Goal: Task Accomplishment & Management: Complete application form

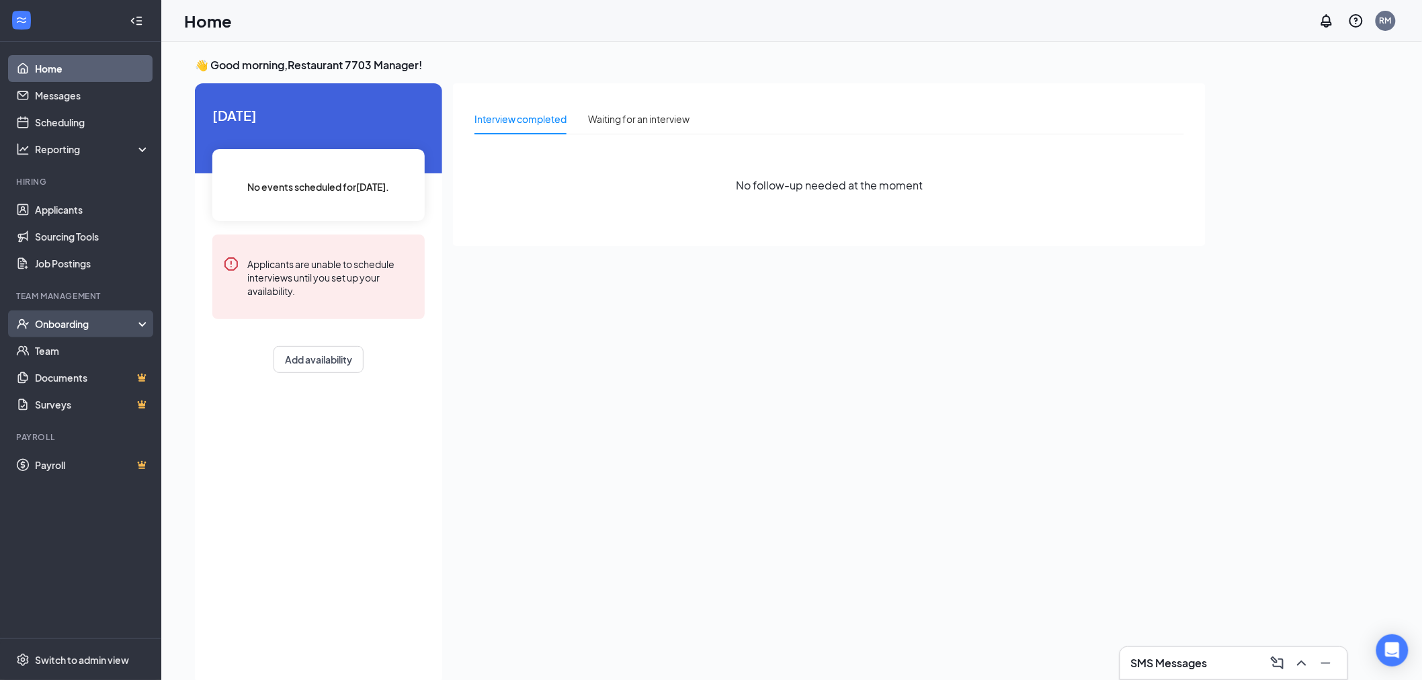
click at [91, 323] on div "Onboarding" at bounding box center [87, 323] width 104 height 13
click at [94, 354] on link "Overview" at bounding box center [92, 350] width 115 height 27
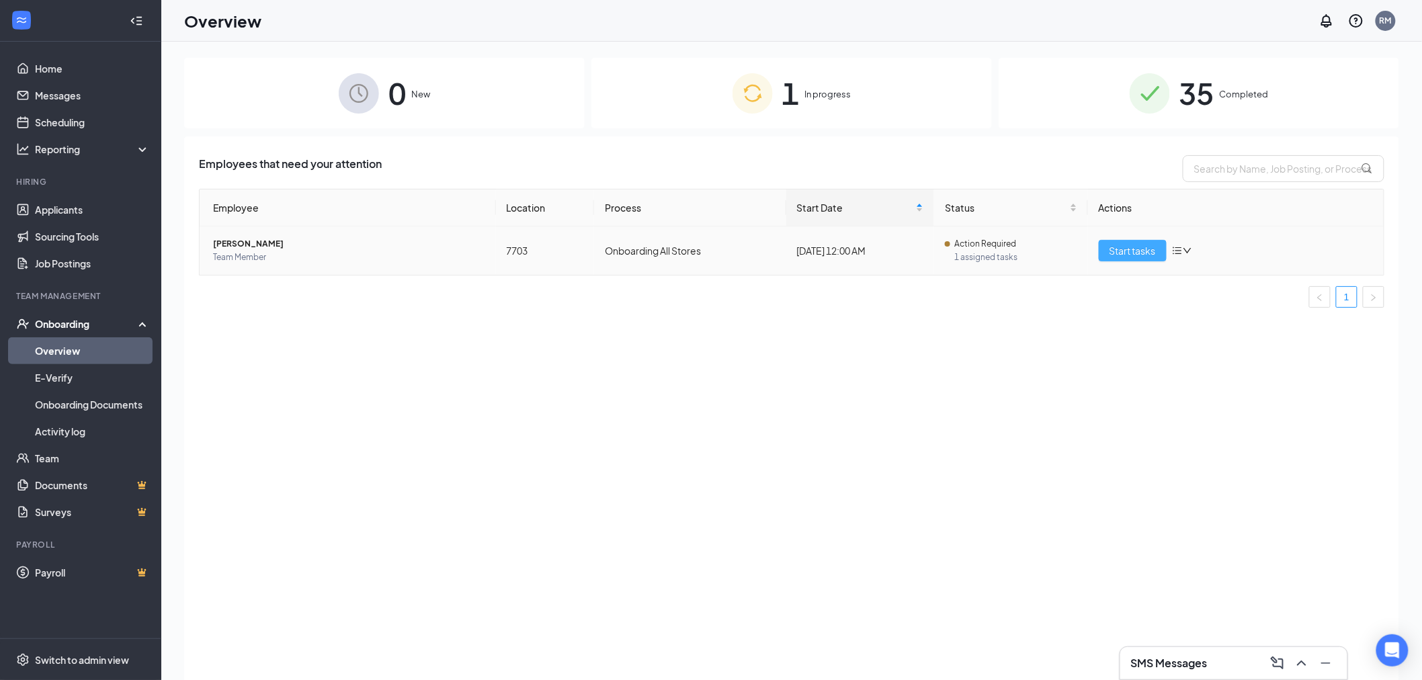
click at [1136, 249] on span "Start tasks" at bounding box center [1133, 250] width 46 height 15
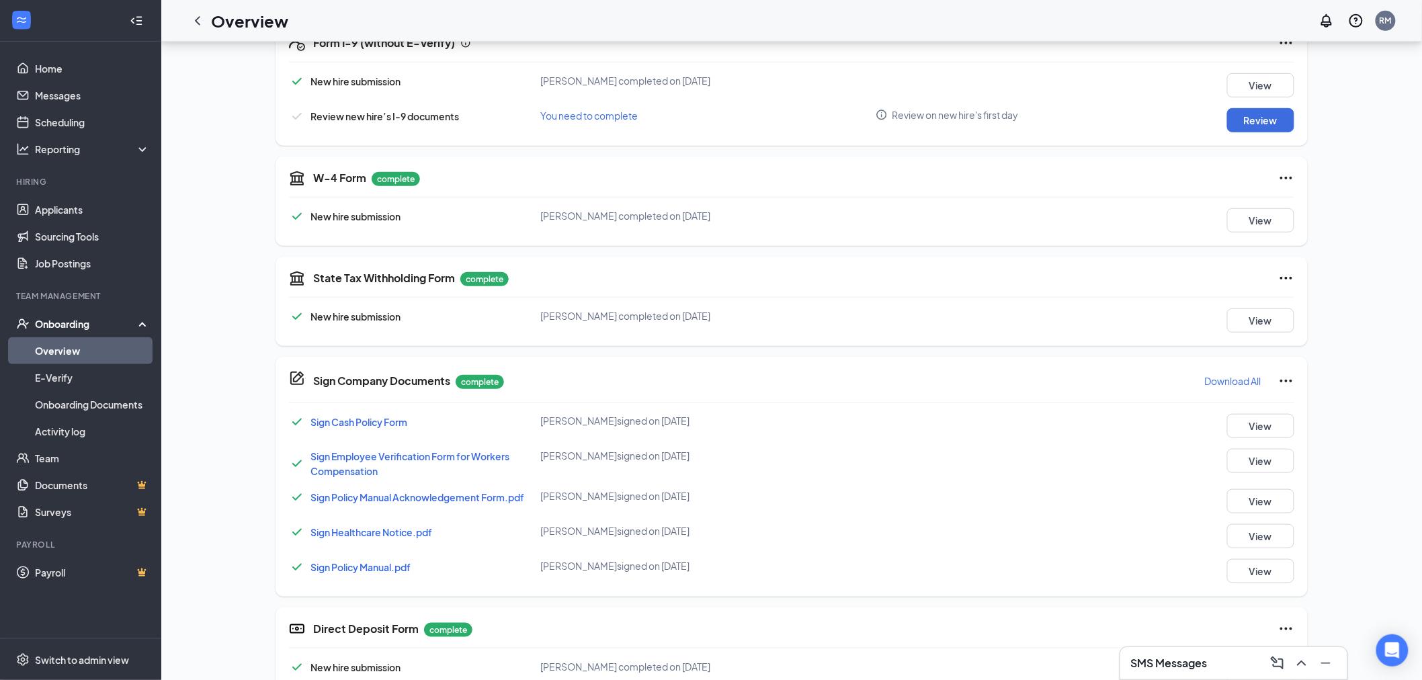
scroll to position [270, 0]
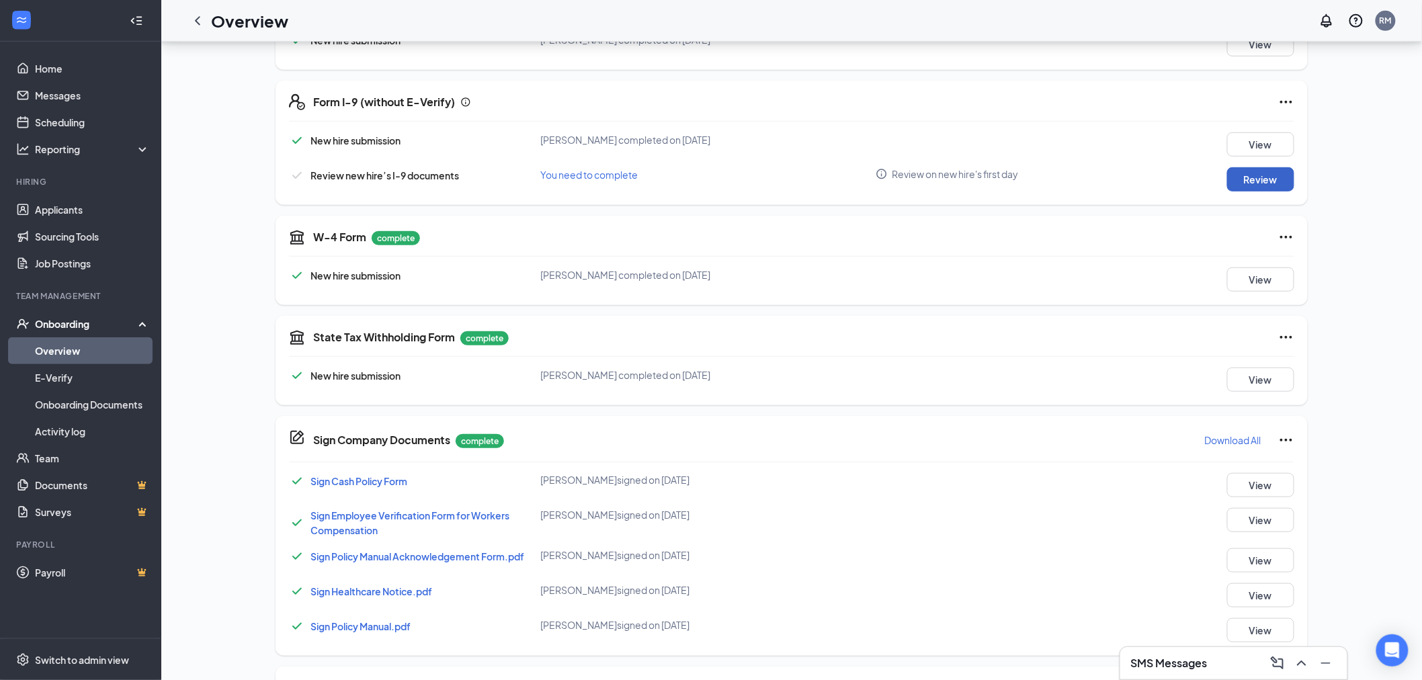
click at [1267, 178] on button "Review" at bounding box center [1260, 179] width 67 height 24
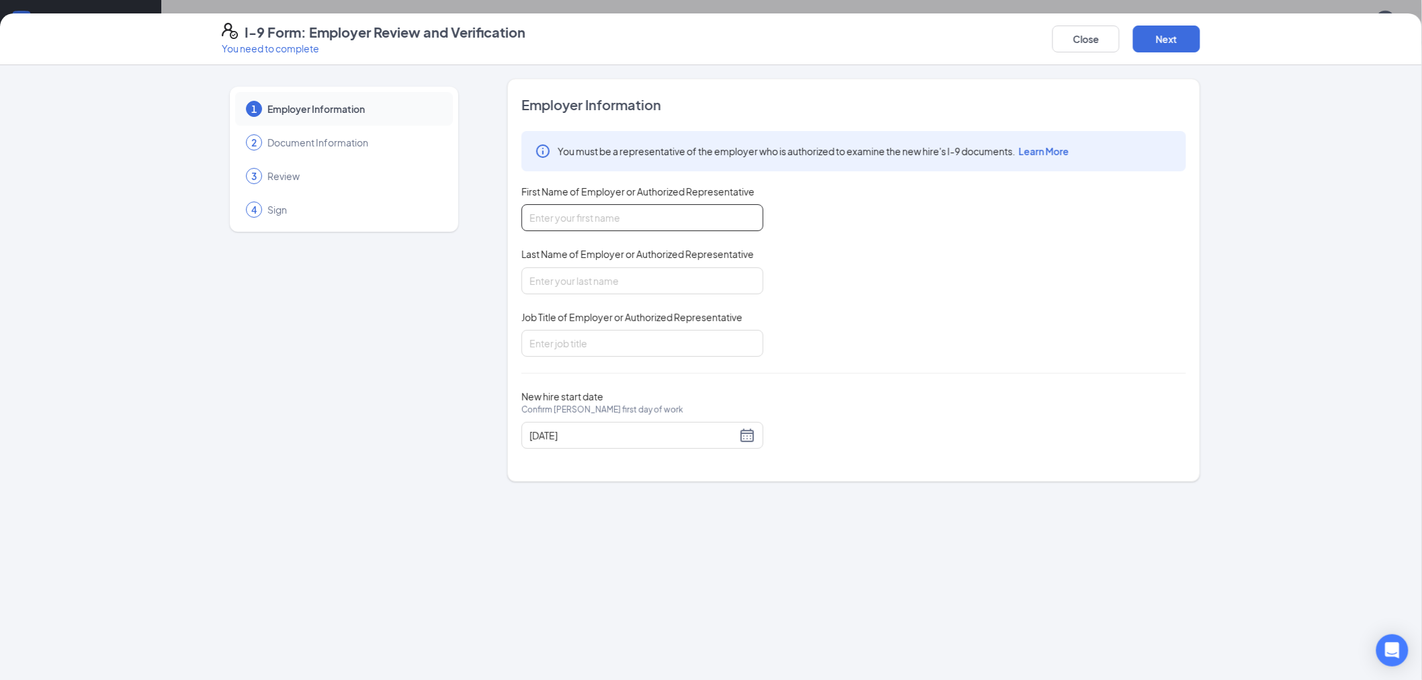
click at [753, 219] on input "First Name of Employer or Authorized Representative" at bounding box center [643, 217] width 242 height 27
type input "[PERSON_NAME]"
click at [653, 283] on input "Last Name of Employer or Authorized Representative" at bounding box center [643, 281] width 242 height 27
type input "[PERSON_NAME]"
click at [694, 345] on input "Job Title of Employer or Authorized Representative" at bounding box center [643, 343] width 242 height 27
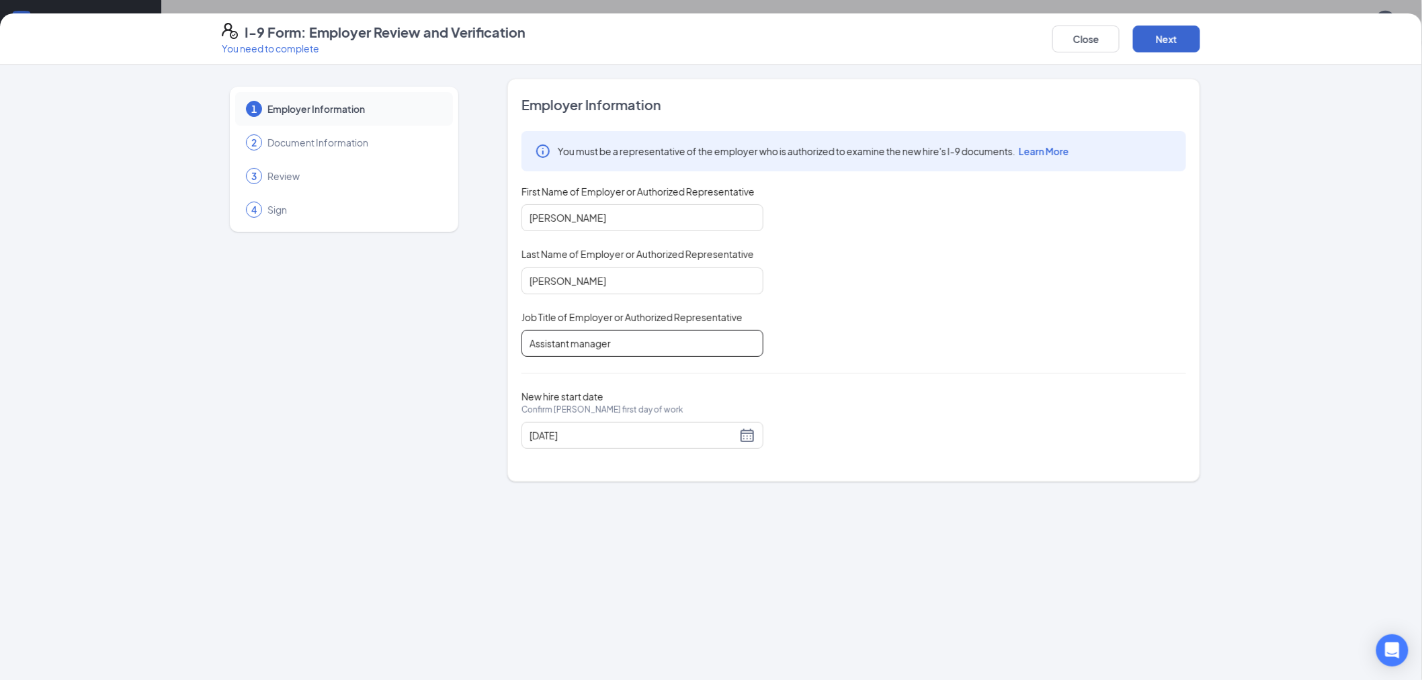
type input "Assistant manager"
click at [1165, 38] on button "Next" at bounding box center [1166, 39] width 67 height 27
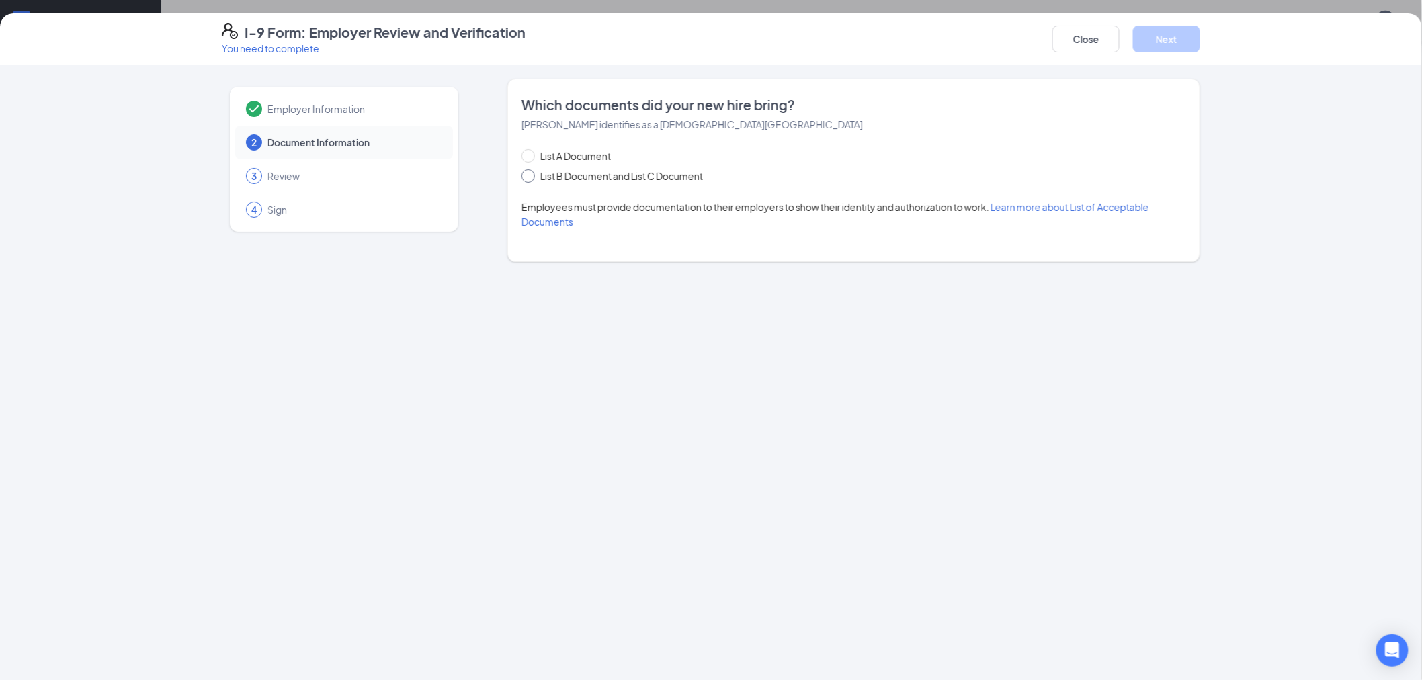
click at [528, 173] on input "List B Document and List C Document" at bounding box center [526, 173] width 9 height 9
radio input "true"
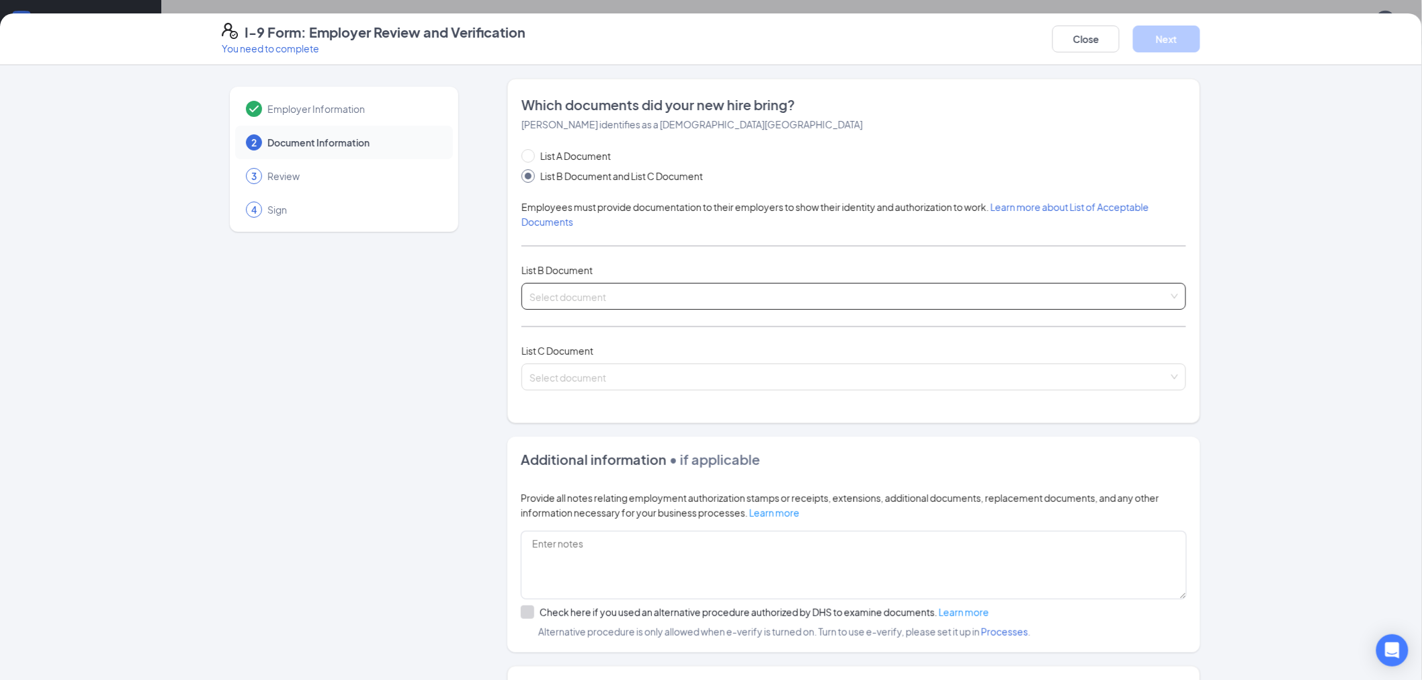
click at [1172, 297] on div "Select document" at bounding box center [854, 296] width 665 height 27
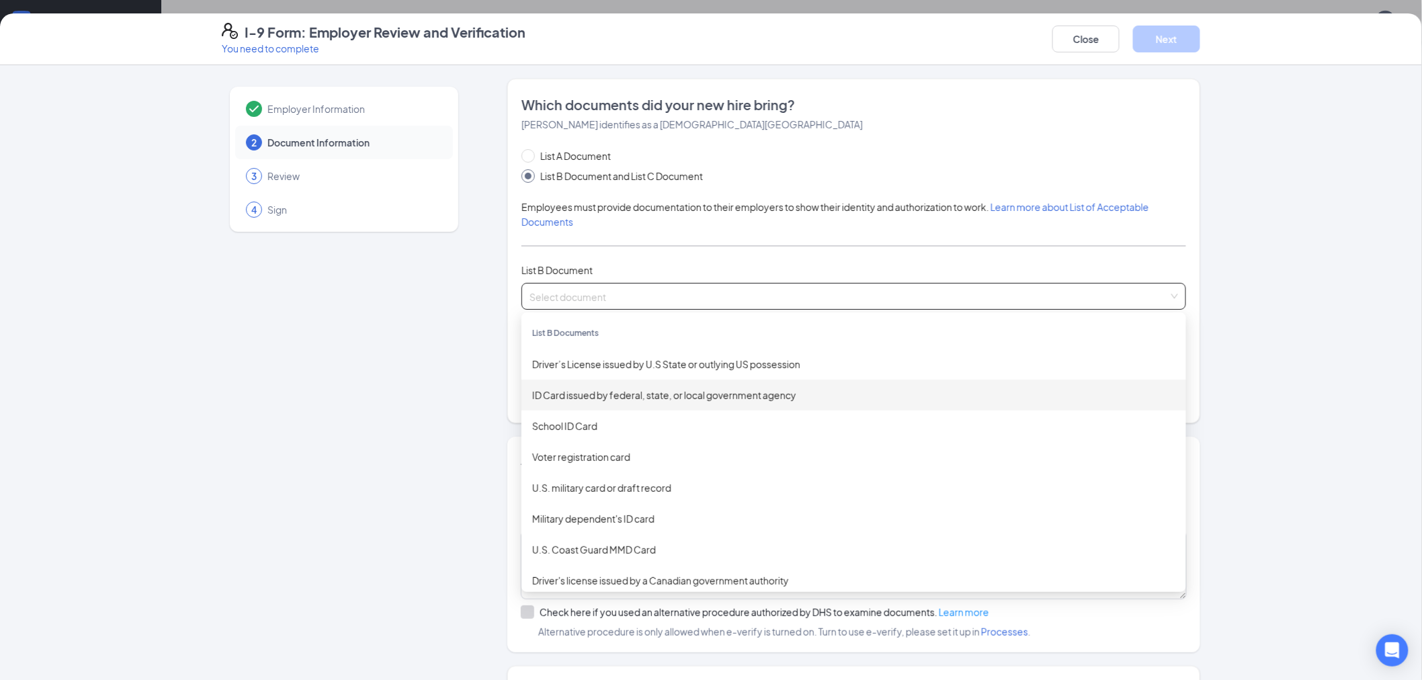
click at [865, 392] on div "ID Card issued by federal, state, or local government agency" at bounding box center [853, 395] width 643 height 15
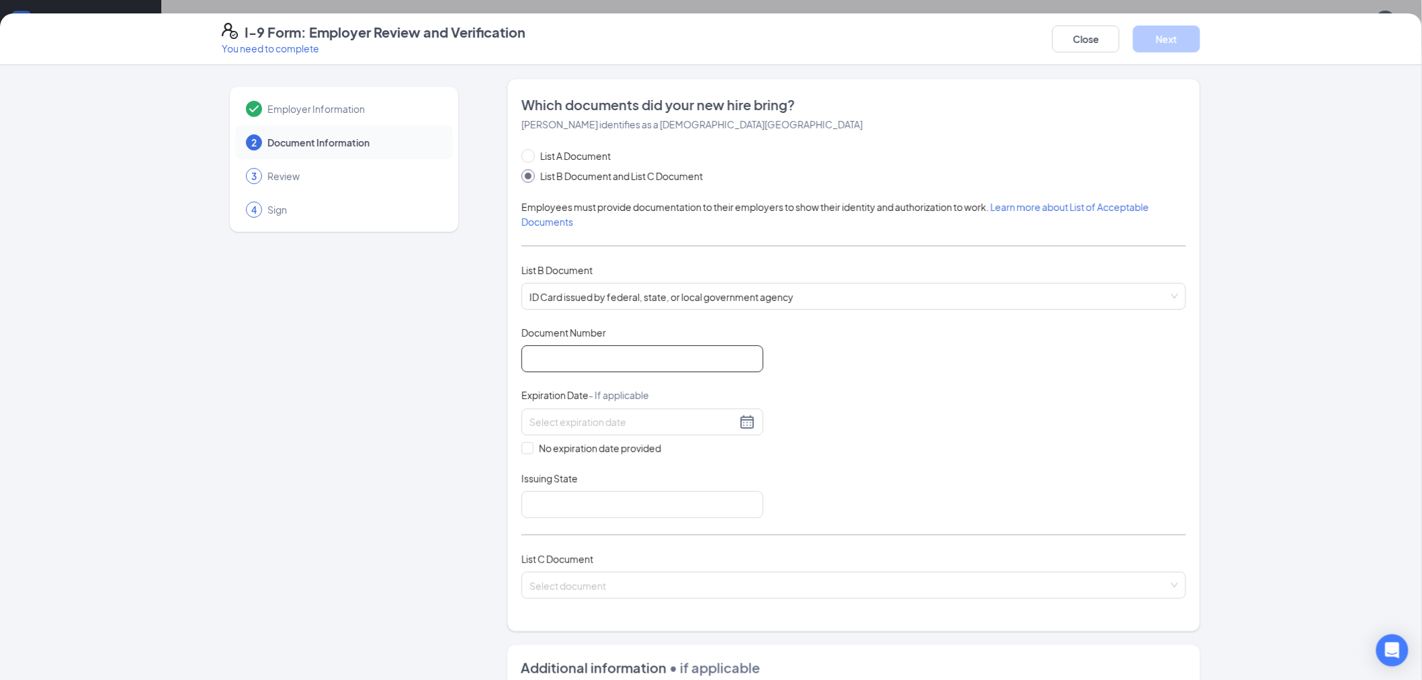
click at [735, 358] on input "Document Number" at bounding box center [643, 358] width 242 height 27
type input "AD027278M"
click at [743, 425] on div at bounding box center [643, 422] width 226 height 16
click at [676, 451] on span "button" at bounding box center [675, 453] width 7 height 7
click at [677, 452] on span "button" at bounding box center [675, 453] width 7 height 7
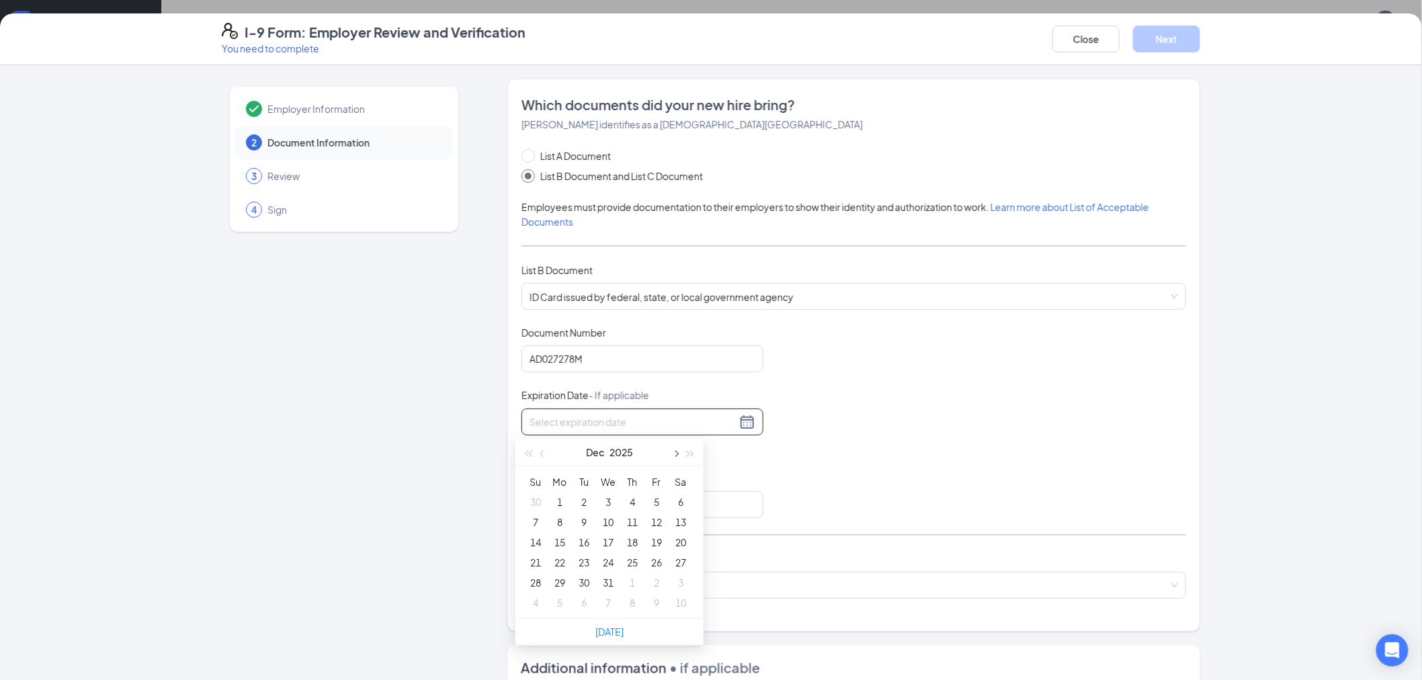
click at [677, 452] on span "button" at bounding box center [675, 453] width 7 height 7
type input "[DATE]"
click at [610, 542] on div "14" at bounding box center [608, 542] width 16 height 16
click at [693, 508] on input "Issuing State" at bounding box center [643, 504] width 242 height 27
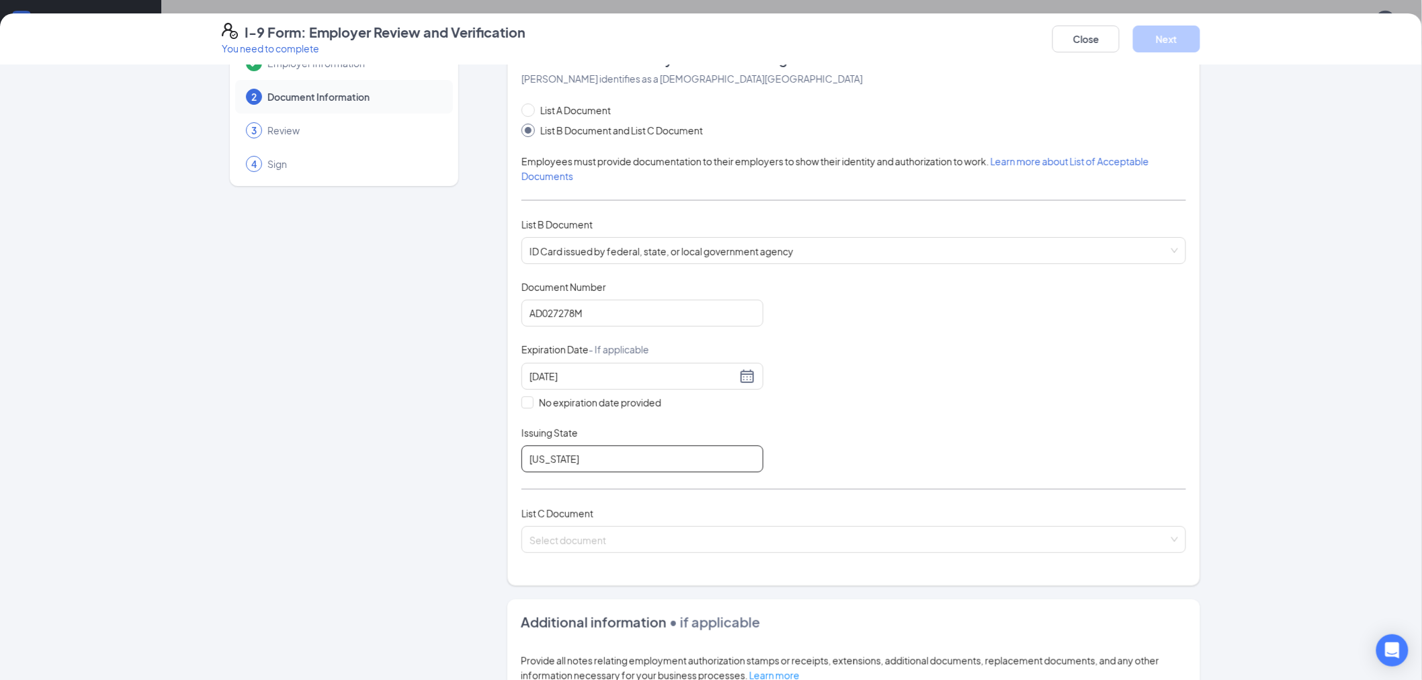
scroll to position [24, 0]
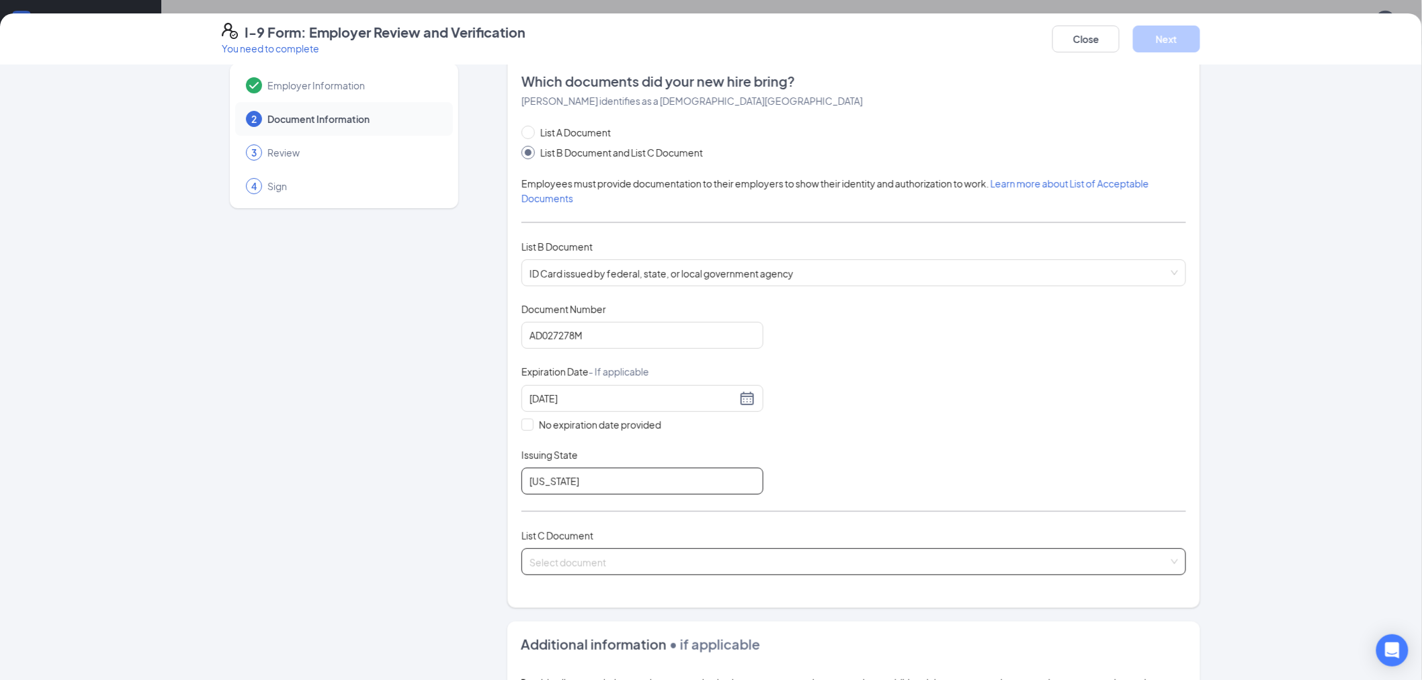
type input "[US_STATE]"
click at [758, 562] on input "search" at bounding box center [849, 559] width 639 height 20
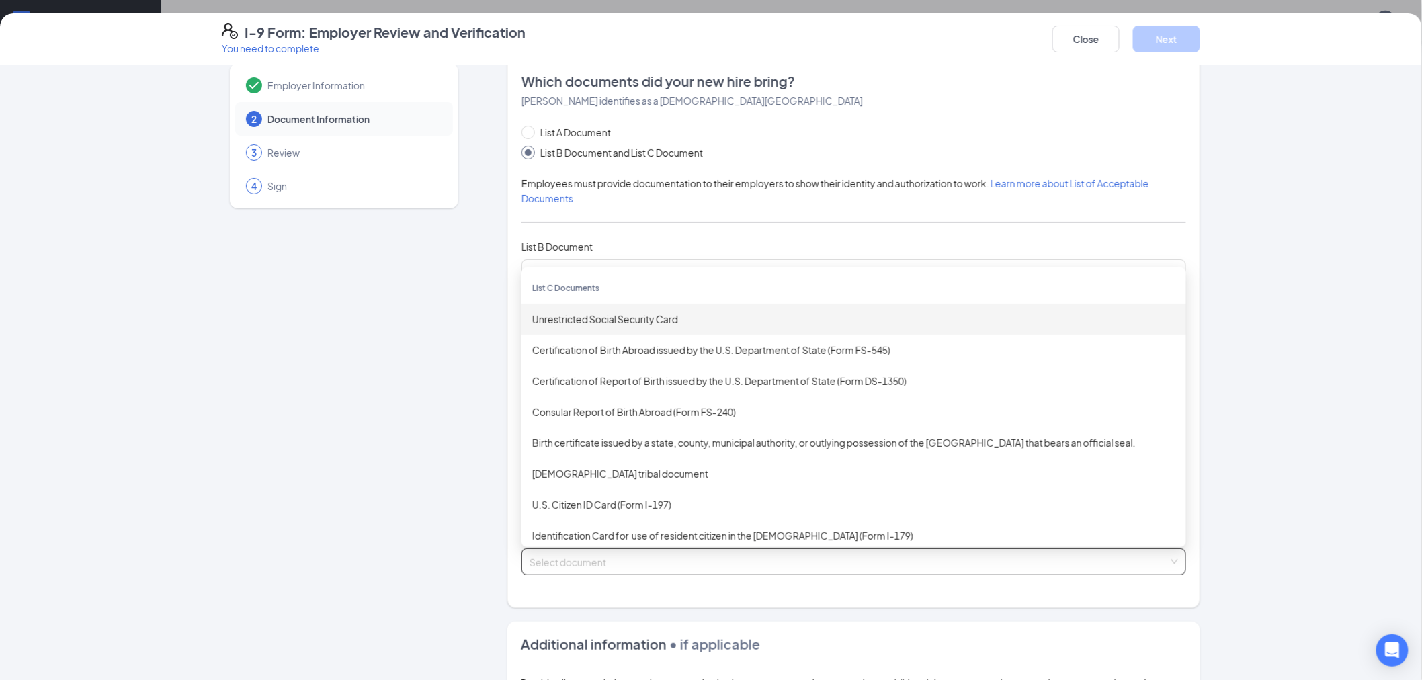
click at [650, 325] on div "Unrestricted Social Security Card" at bounding box center [853, 319] width 643 height 15
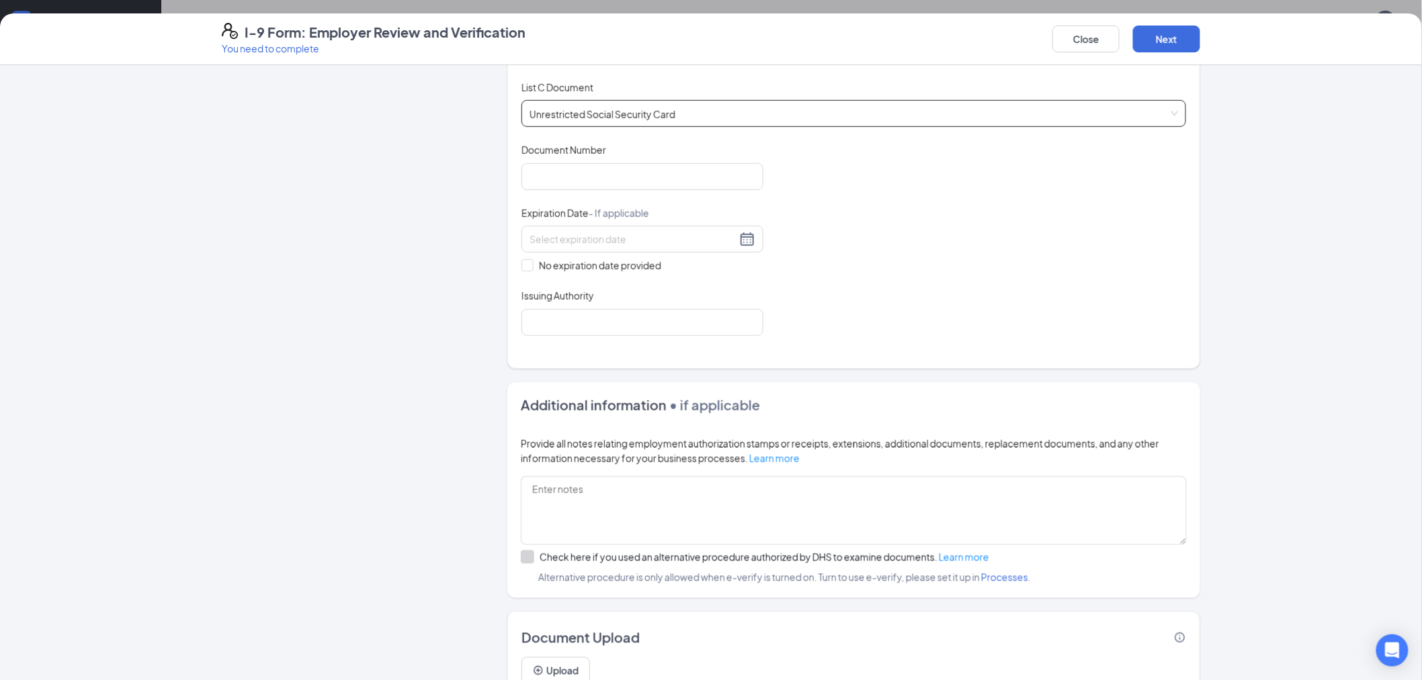
scroll to position [531, 0]
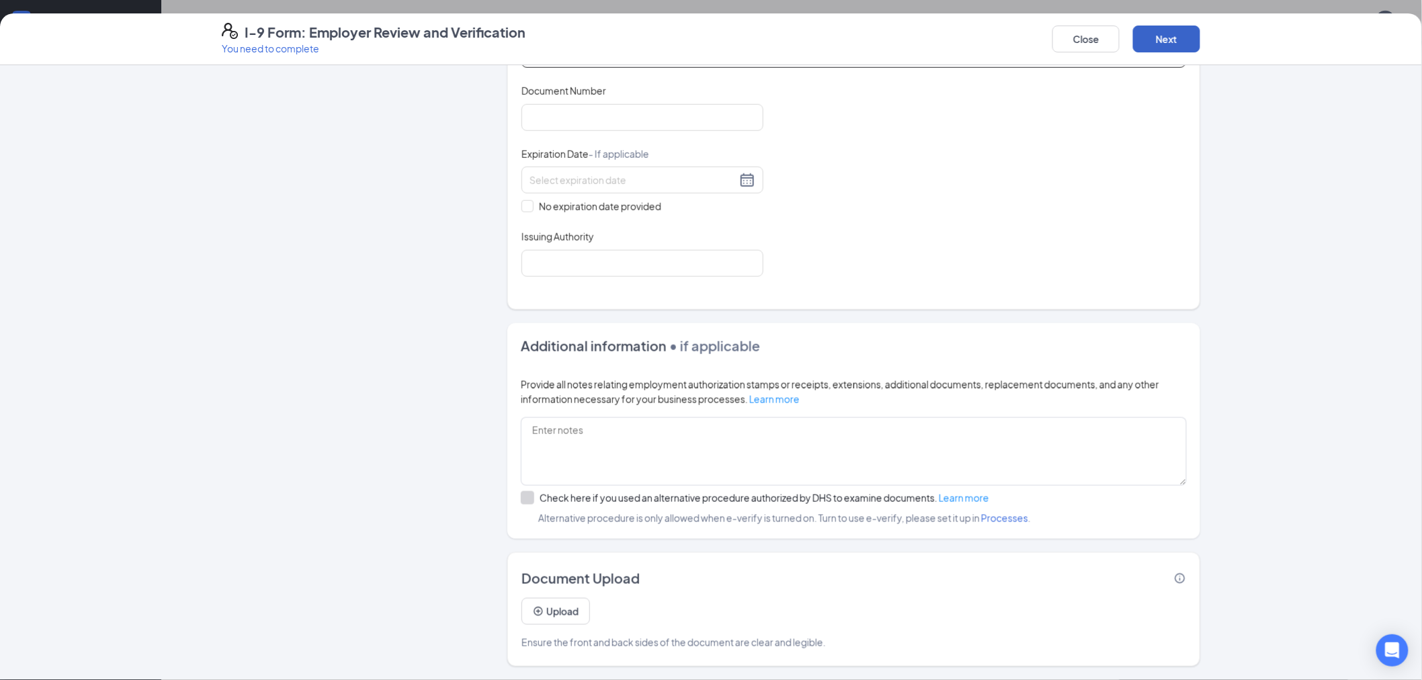
click at [1164, 41] on button "Next" at bounding box center [1166, 39] width 67 height 27
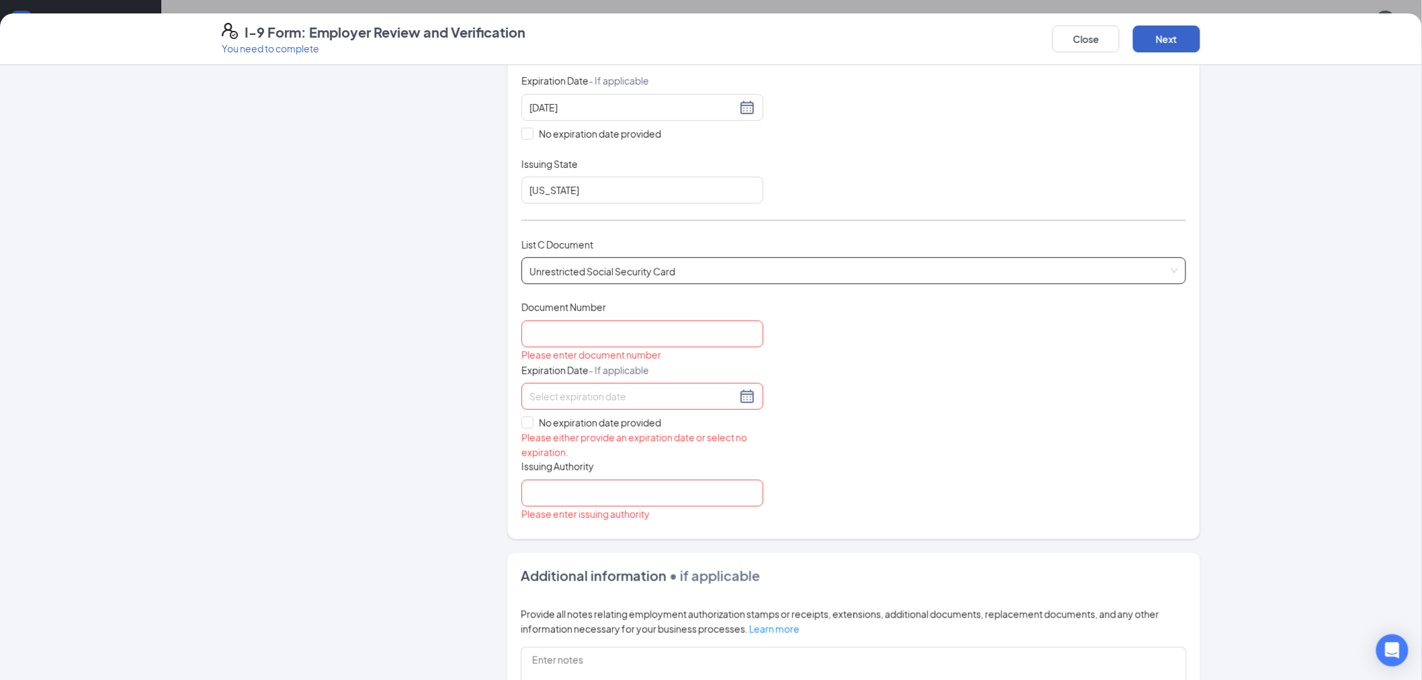
scroll to position [307, 0]
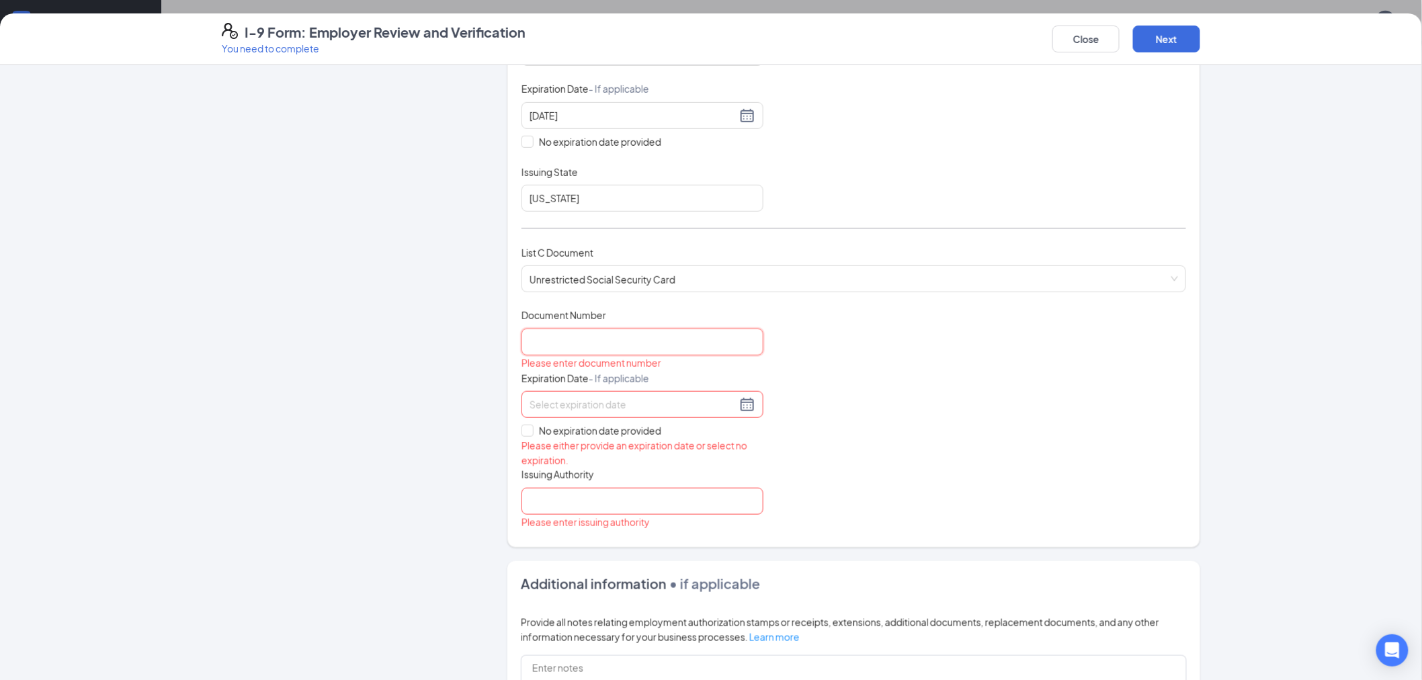
click at [694, 348] on input "Document Number" at bounding box center [643, 342] width 242 height 27
type input "519758664"
click at [524, 431] on input "No expiration date provided" at bounding box center [526, 429] width 9 height 9
checkbox input "true"
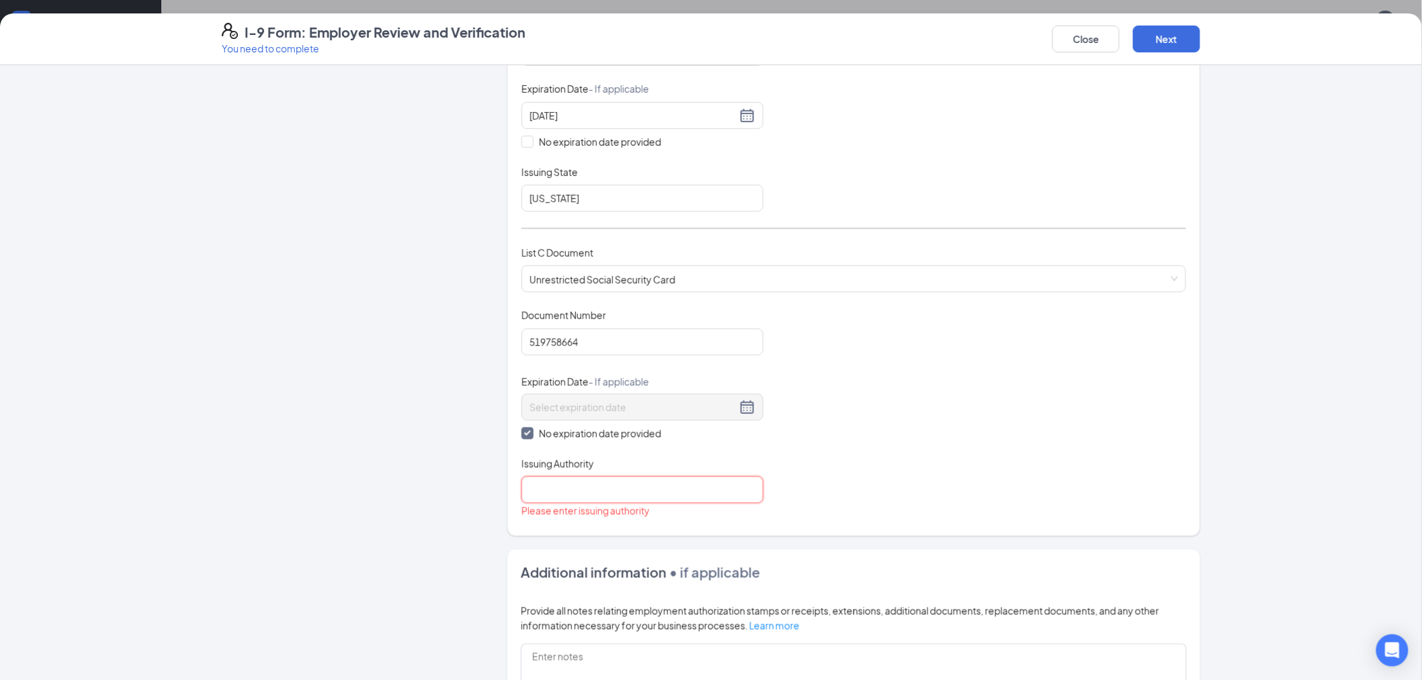
click at [602, 488] on input "Issuing Authority" at bounding box center [643, 490] width 242 height 27
type input "s"
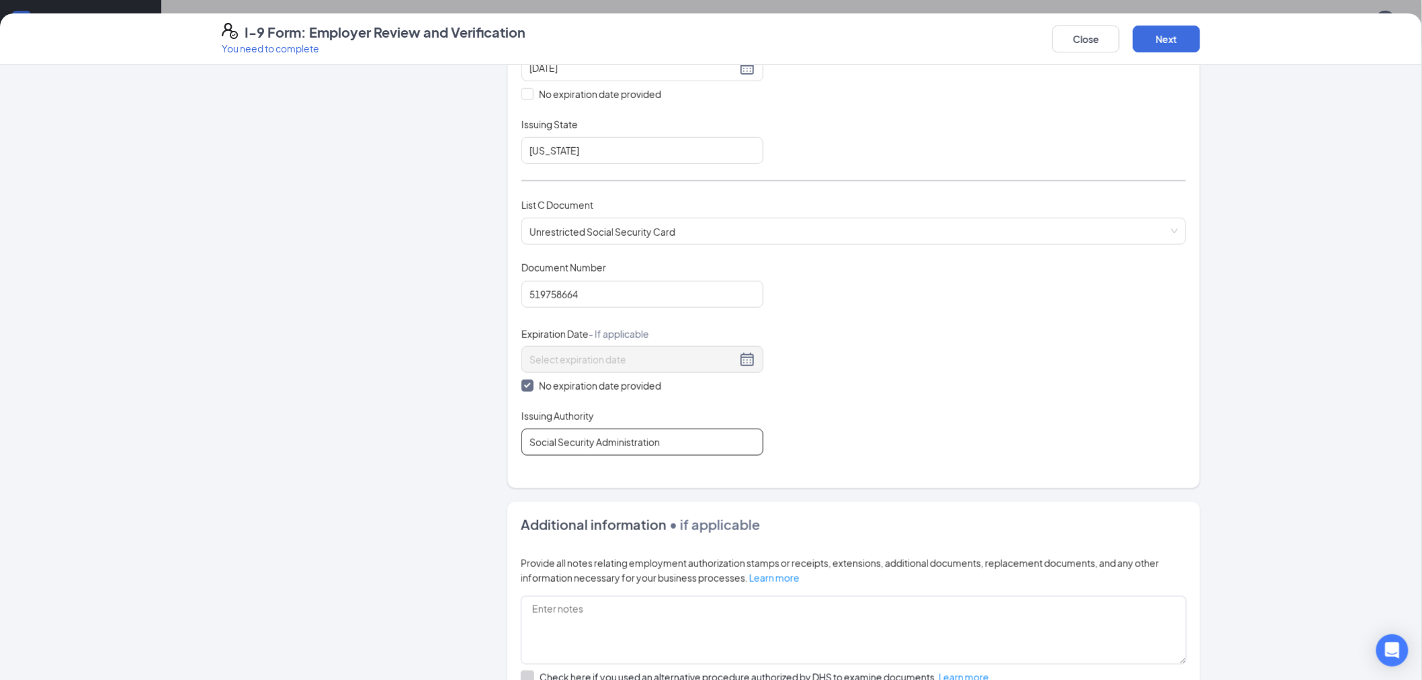
scroll to position [309, 0]
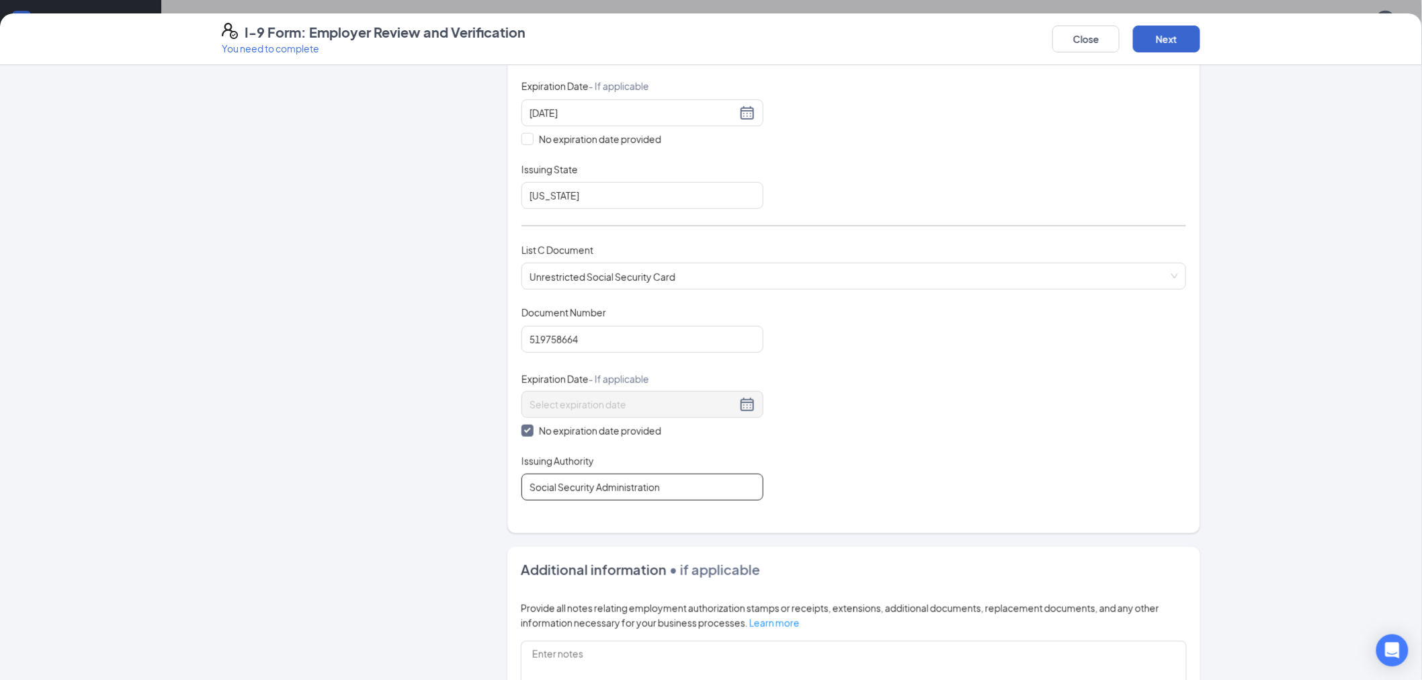
type input "Social Security Administration"
click at [1173, 32] on button "Next" at bounding box center [1166, 39] width 67 height 27
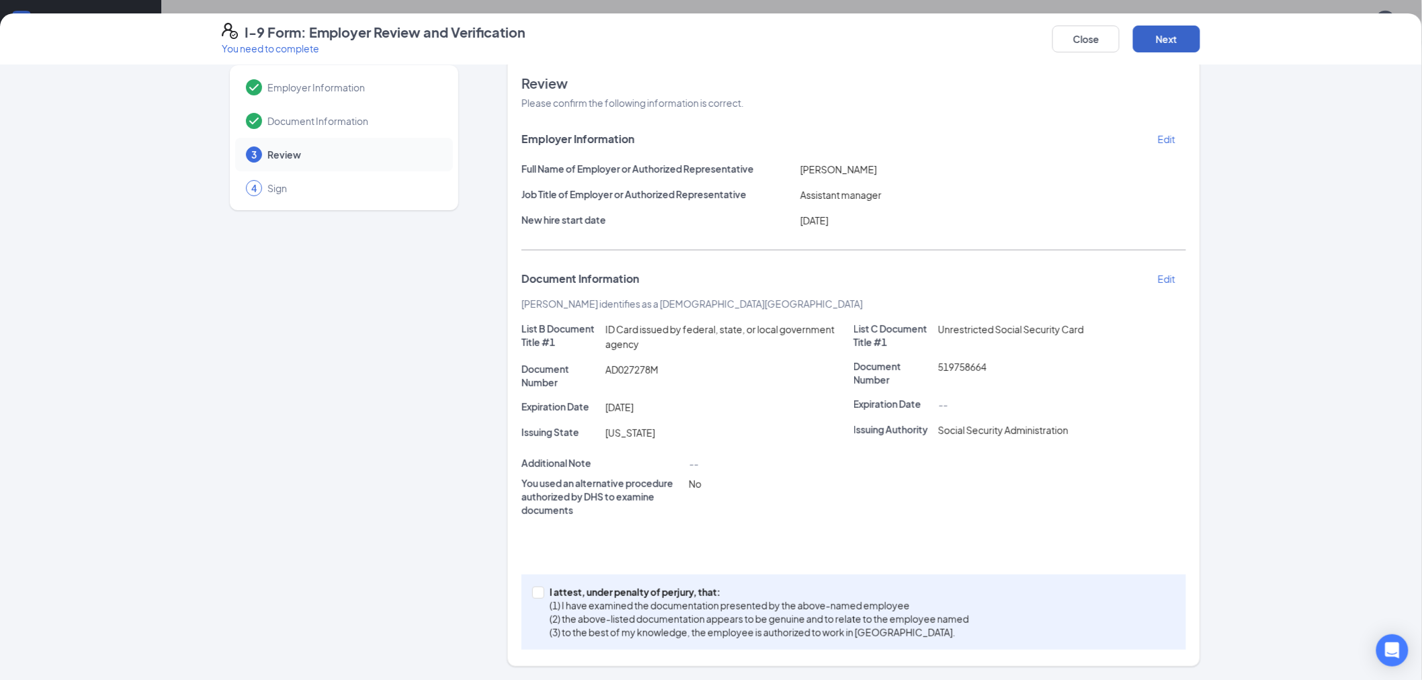
scroll to position [21, 0]
click at [532, 595] on input "I attest, under penalty of [PERSON_NAME], that: (1) I have examined the documen…" at bounding box center [536, 591] width 9 height 9
checkbox input "true"
click at [1174, 34] on button "Next" at bounding box center [1166, 39] width 67 height 27
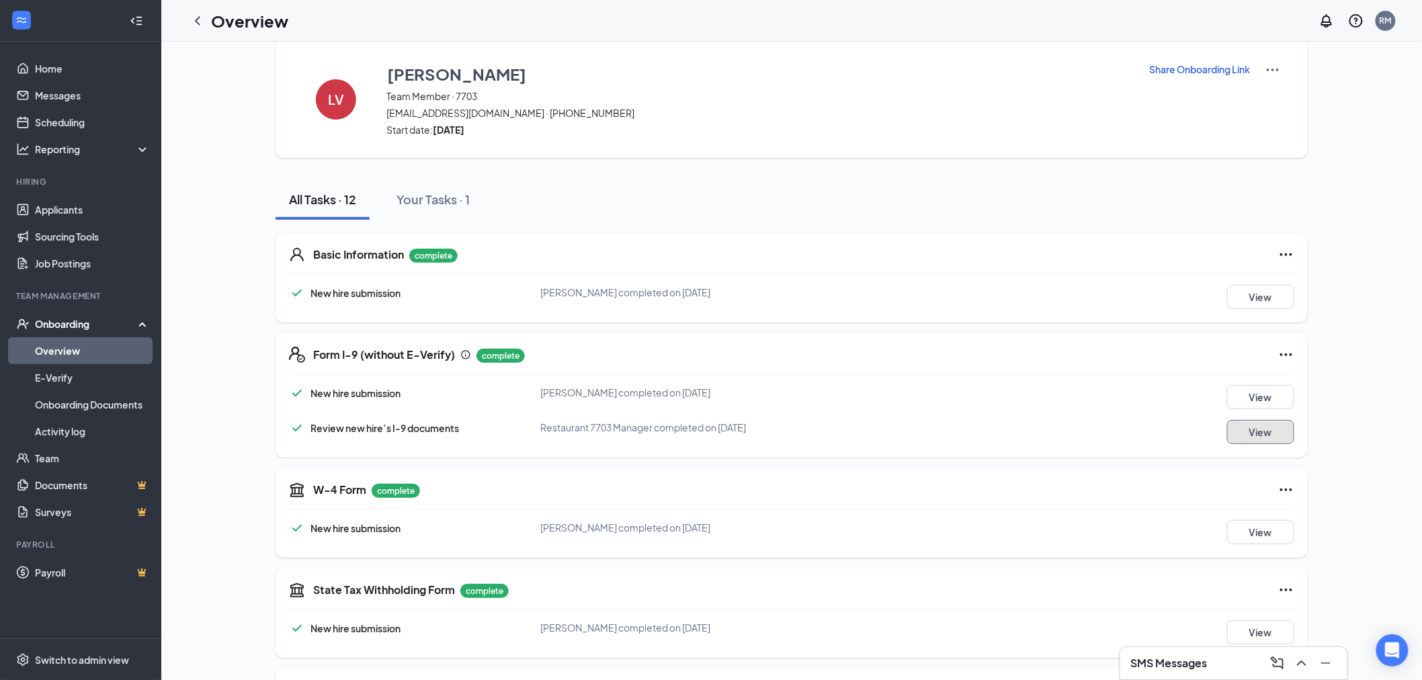
scroll to position [0, 0]
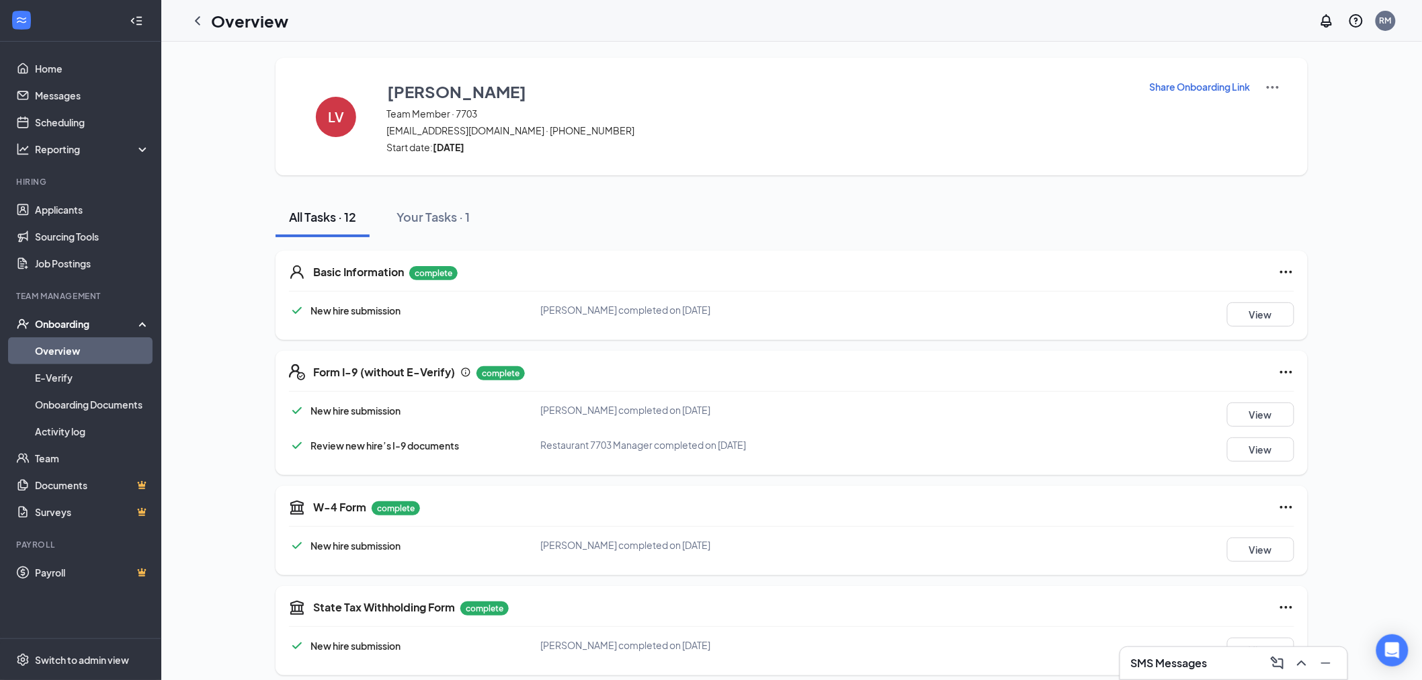
click at [84, 325] on div "Onboarding" at bounding box center [87, 323] width 104 height 13
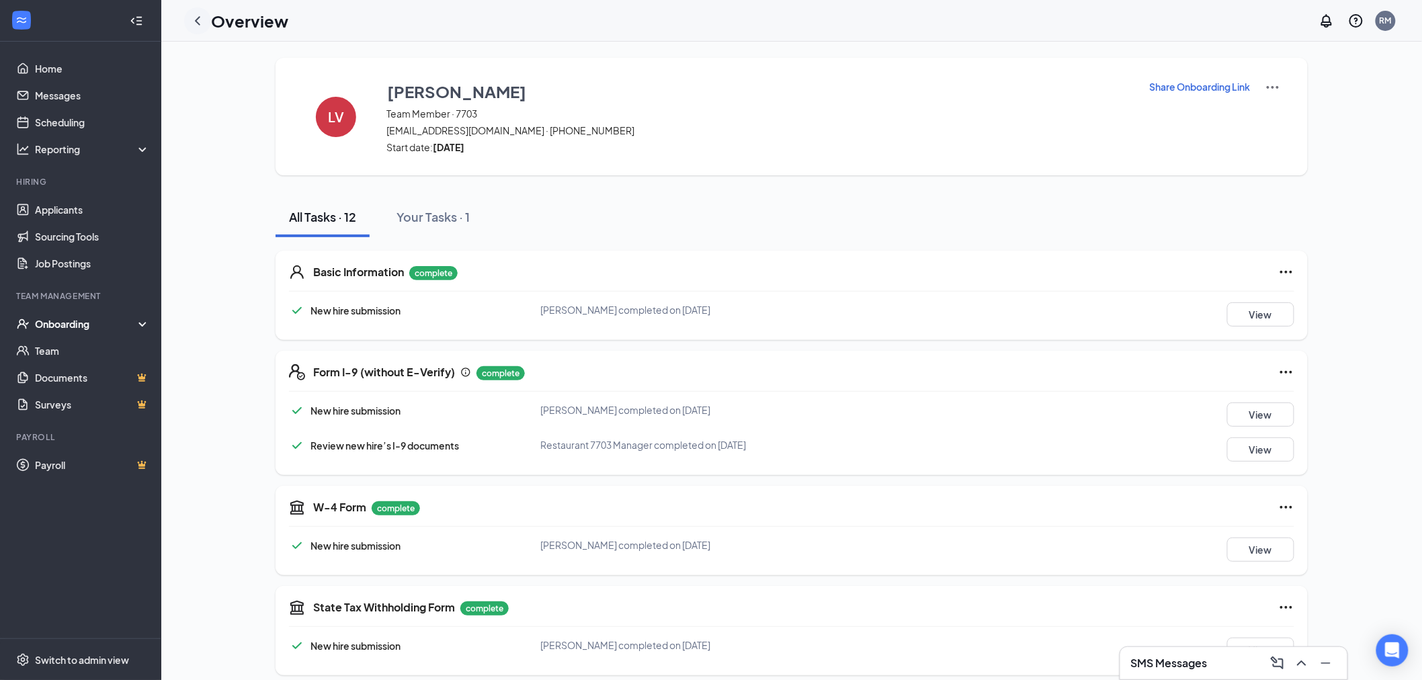
click at [199, 15] on icon "ChevronLeft" at bounding box center [198, 21] width 16 height 16
